Goal: Complete application form

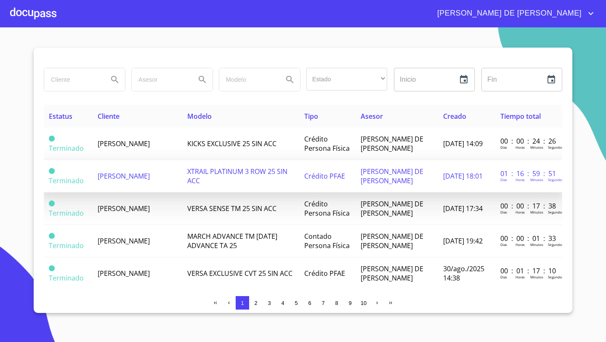
click at [155, 176] on td "[PERSON_NAME]" at bounding box center [138, 176] width 90 height 32
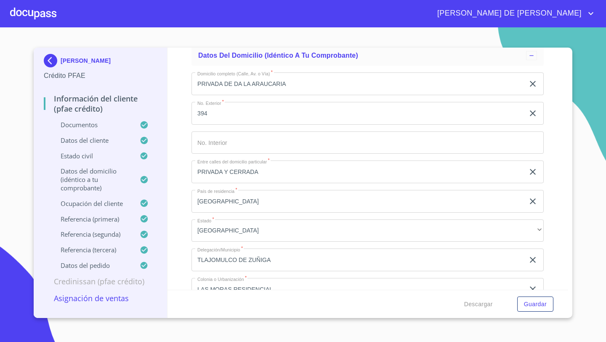
scroll to position [3375, 0]
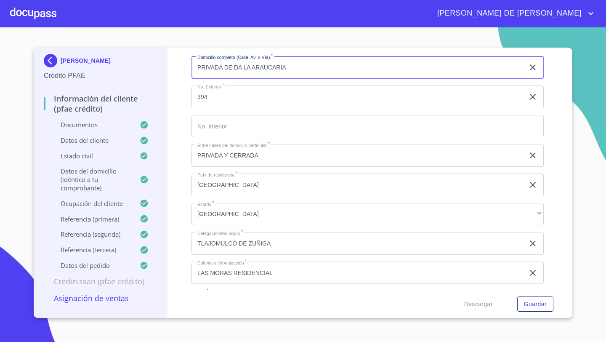
click at [301, 68] on input "PRIVADA DE DA LA ARAUCARIA" at bounding box center [358, 67] width 333 height 23
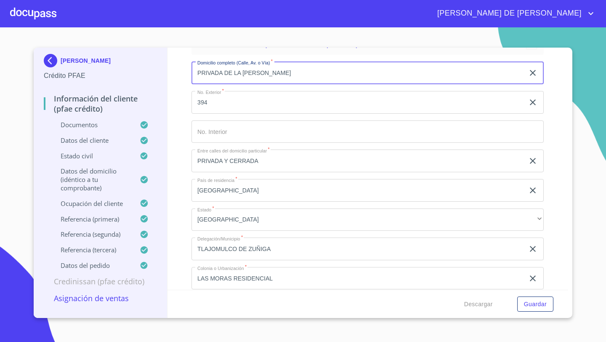
scroll to position [3371, 0]
type input "PRIVADA DE LA [PERSON_NAME]"
click at [210, 98] on input "394" at bounding box center [358, 101] width 333 height 23
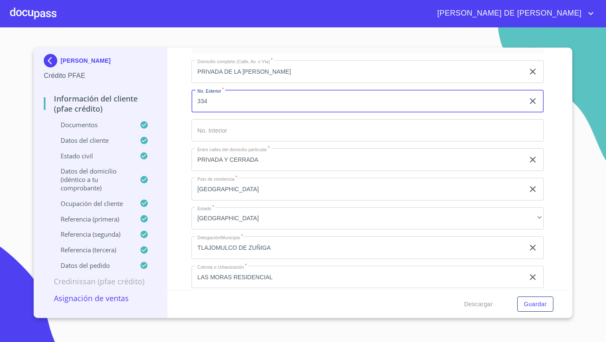
type input "334"
click at [188, 134] on div "Información del cliente (PFAE crédito) Documentos Documento de identificación  …" at bounding box center [368, 169] width 401 height 242
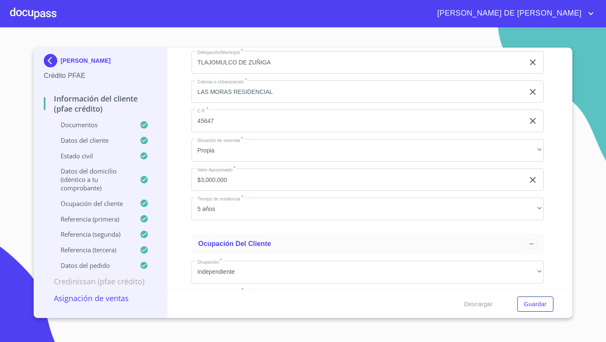
scroll to position [3577, 0]
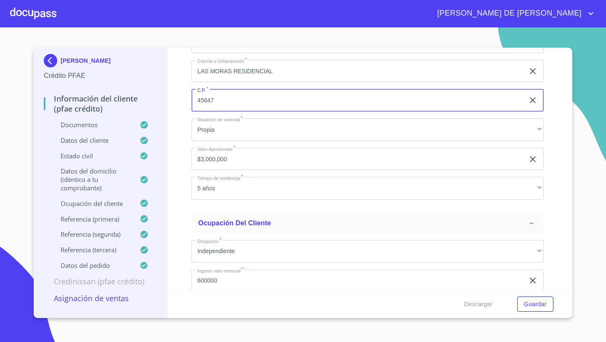
click at [224, 97] on input "45647" at bounding box center [358, 100] width 333 height 23
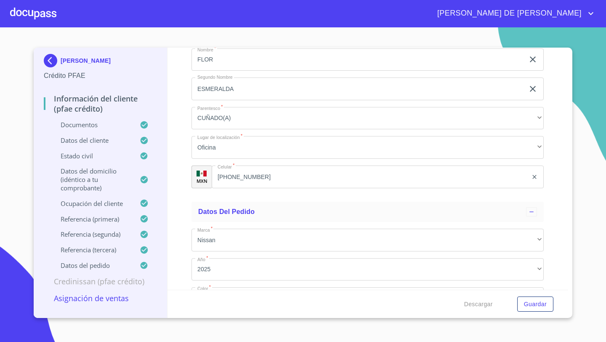
scroll to position [4958, 0]
click at [472, 308] on span "Descargar" at bounding box center [478, 304] width 29 height 11
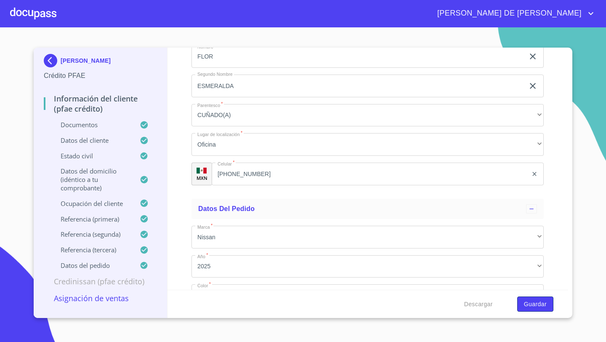
click at [536, 301] on span "Guardar" at bounding box center [535, 304] width 23 height 11
